Goal: Transaction & Acquisition: Subscribe to service/newsletter

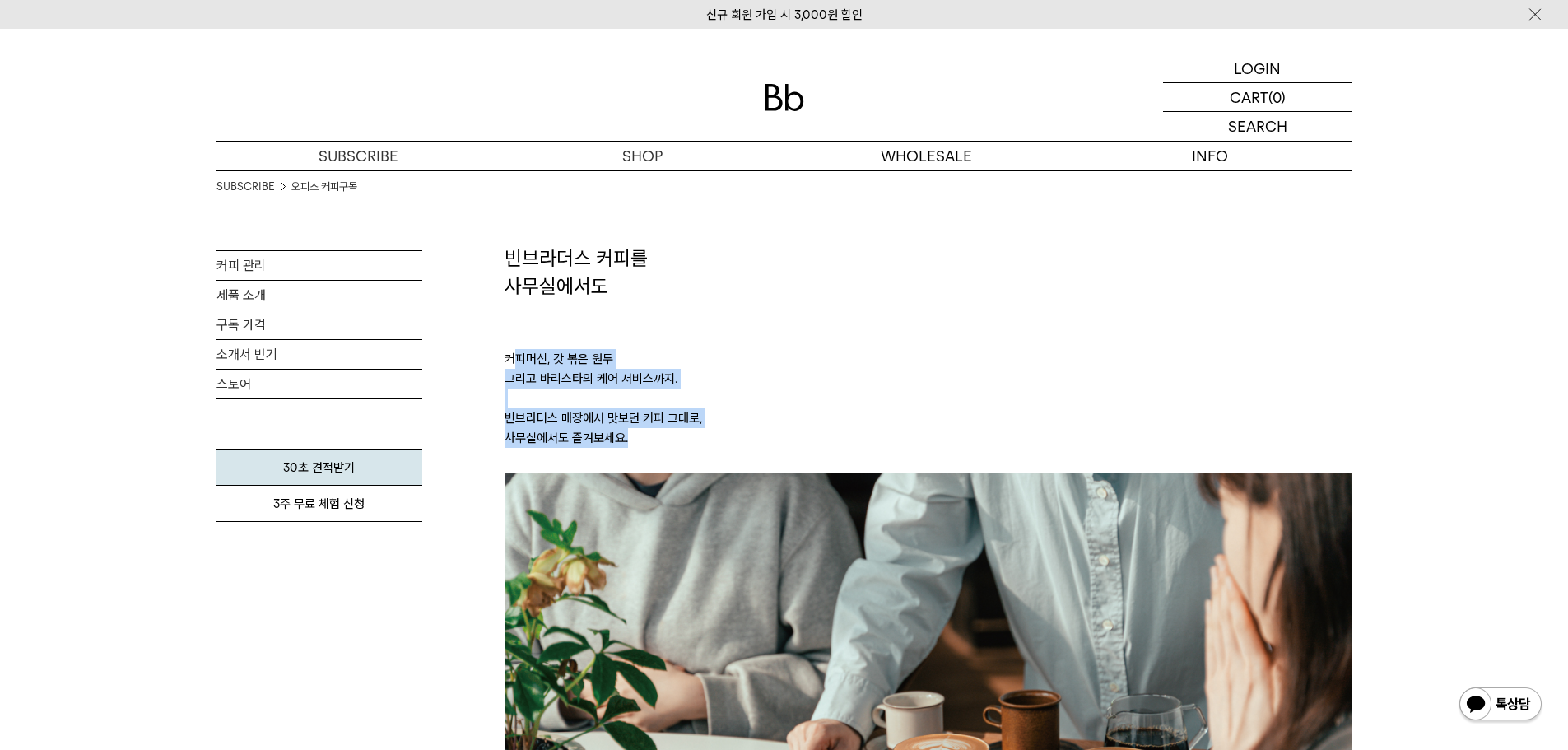
drag, startPoint x: 512, startPoint y: 342, endPoint x: 663, endPoint y: 443, distance: 181.7
click at [660, 441] on p "커피머신, 갓 볶은 원두 그리고 바리스타의 케어 서비스까지. 빈브라더스 매장에서 맛보던 커피 그대로, 사무실에서도 즐겨보세요." at bounding box center [929, 386] width 848 height 173
click at [663, 443] on p "커피머신, 갓 볶은 원두 그리고 바리스타의 케어 서비스까지. 빈브라더스 매장에서 맛보던 커피 그대로, 사무실에서도 즐겨보세요." at bounding box center [929, 386] width 848 height 173
drag, startPoint x: 639, startPoint y: 448, endPoint x: 500, endPoint y: 264, distance: 230.6
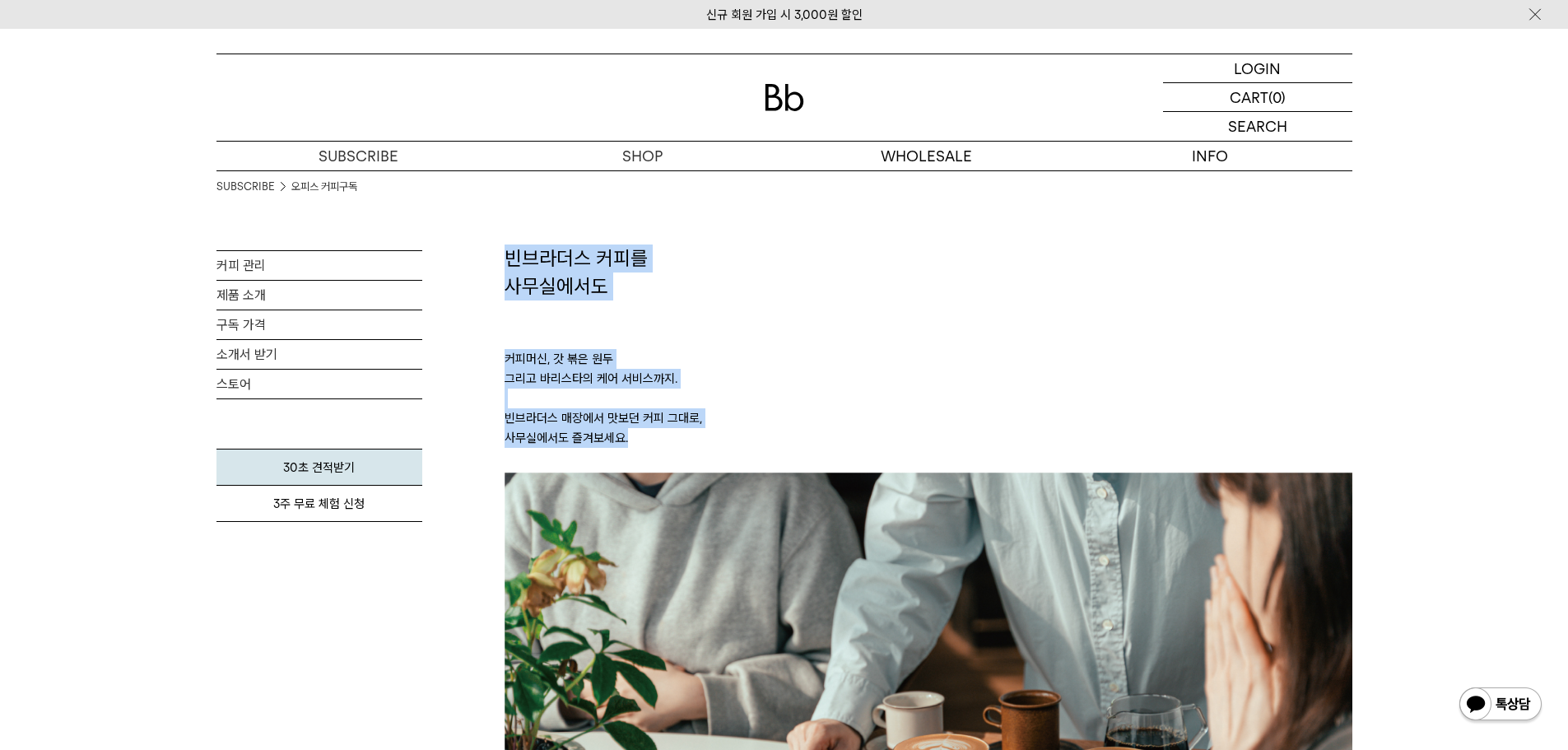
drag, startPoint x: 502, startPoint y: 254, endPoint x: 677, endPoint y: 441, distance: 256.1
click at [677, 441] on p "커피머신, 갓 볶은 원두 그리고 바리스타의 케어 서비스까지. 빈브라더스 매장에서 맛보던 커피 그대로, 사무실에서도 즐겨보세요." at bounding box center [929, 386] width 848 height 173
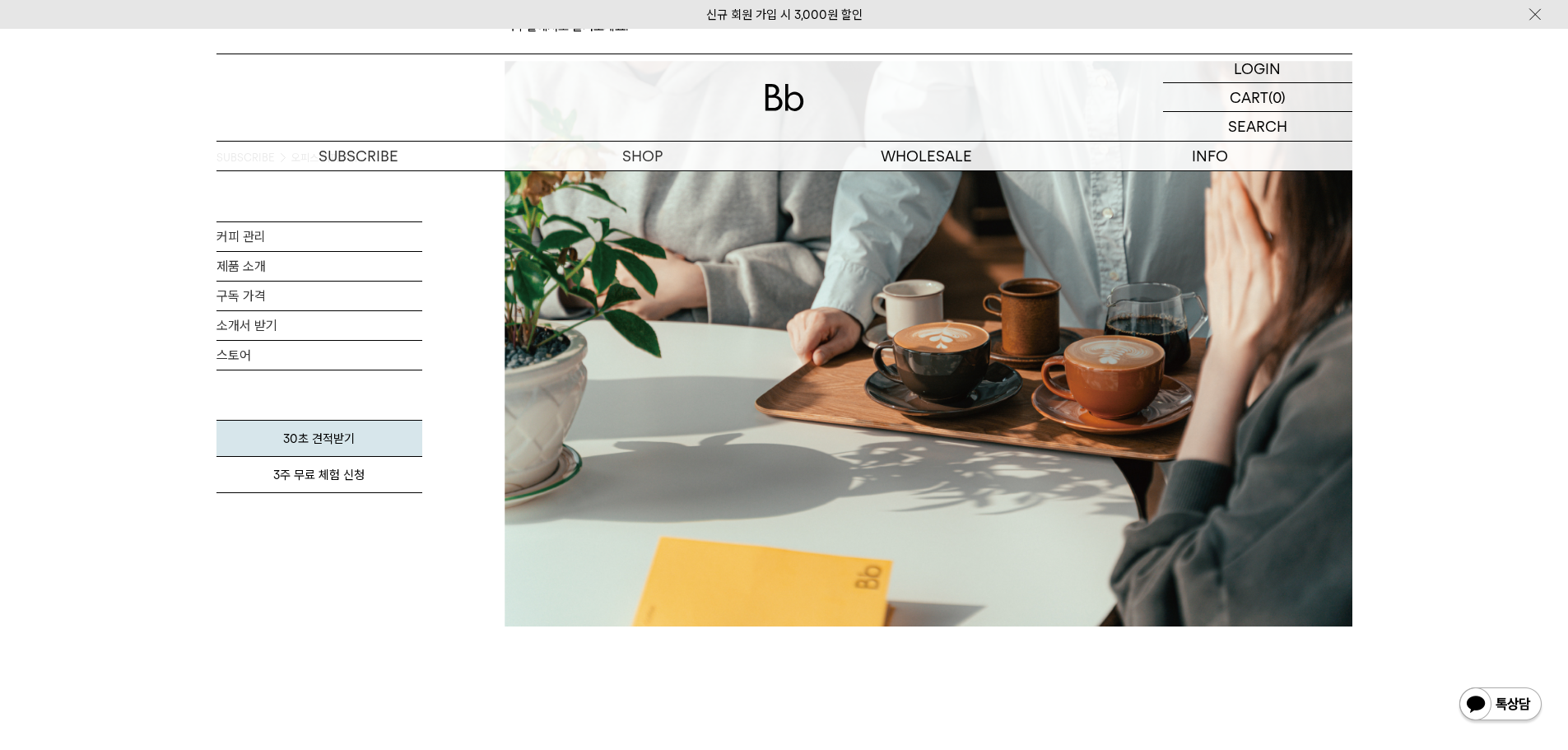
scroll to position [658, 0]
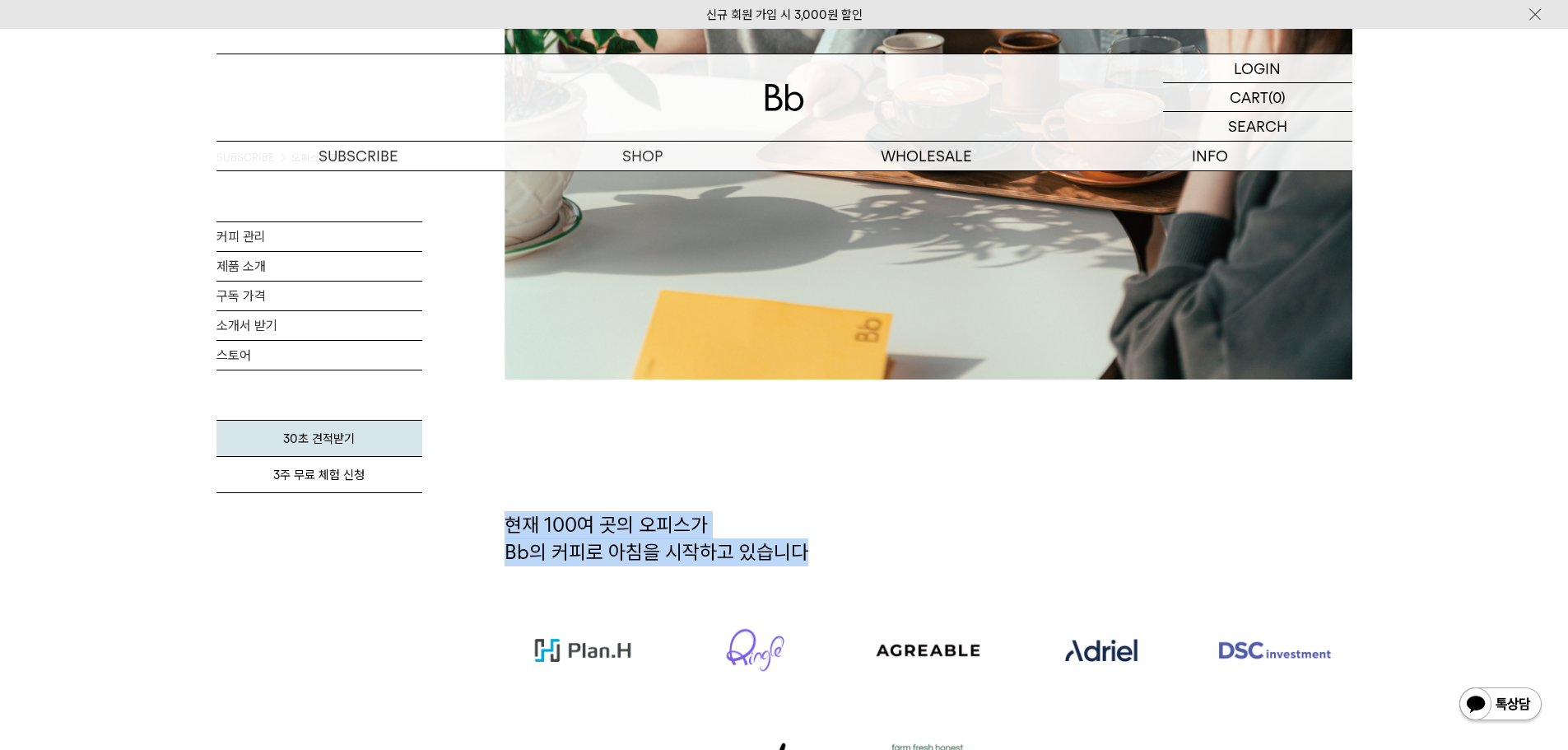
drag, startPoint x: 505, startPoint y: 527, endPoint x: 816, endPoint y: 564, distance: 313.2
click at [811, 563] on h2 "현재 100여 곳의 오피스가 Bb의 커피로 아침을 시작하고 있습니다" at bounding box center [929, 551] width 848 height 80
click at [816, 564] on h2 "현재 100여 곳의 오피스가 Bb의 커피로 아침을 시작하고 있습니다" at bounding box center [929, 551] width 848 height 80
drag, startPoint x: 744, startPoint y: 558, endPoint x: 533, endPoint y: 517, distance: 214.9
click at [535, 518] on h2 "현재 100여 곳의 오피스가 Bb의 커피로 아침을 시작하고 있습니다" at bounding box center [929, 551] width 848 height 80
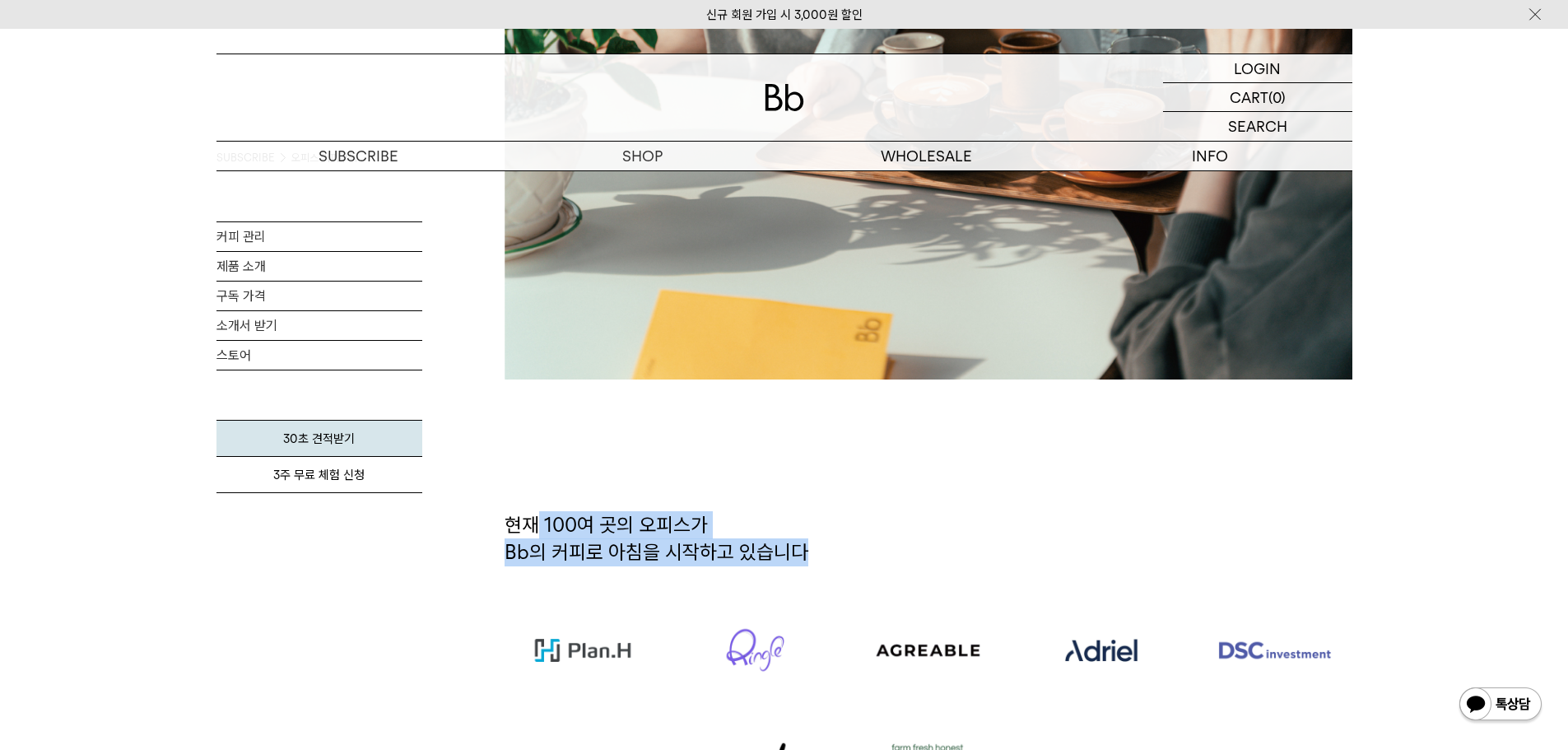
click at [533, 517] on h2 "현재 100여 곳의 오피스가 Bb의 커피로 아침을 시작하고 있습니다" at bounding box center [929, 551] width 848 height 80
drag, startPoint x: 508, startPoint y: 517, endPoint x: 510, endPoint y: 562, distance: 45.0
click at [510, 562] on h2 "현재 100여 곳의 오피스가 Bb의 커피로 아침을 시작하고 있습니다" at bounding box center [929, 551] width 848 height 80
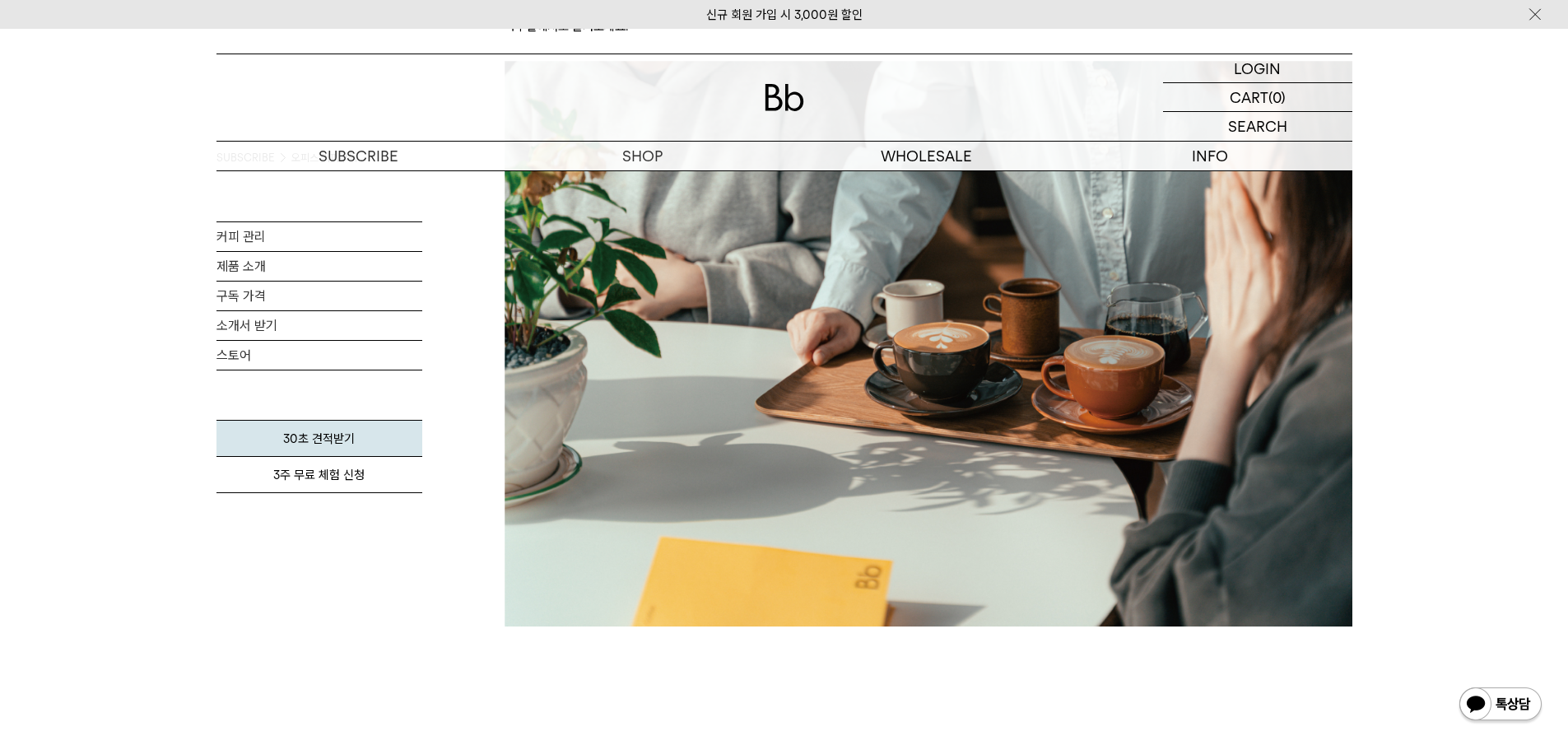
scroll to position [0, 0]
